Goal: Navigation & Orientation: Find specific page/section

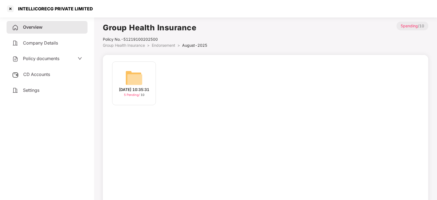
scroll to position [15, 0]
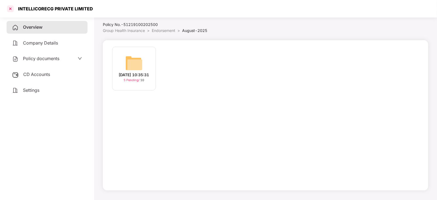
click at [9, 10] on div at bounding box center [10, 8] width 9 height 9
